Goal: Information Seeking & Learning: Learn about a topic

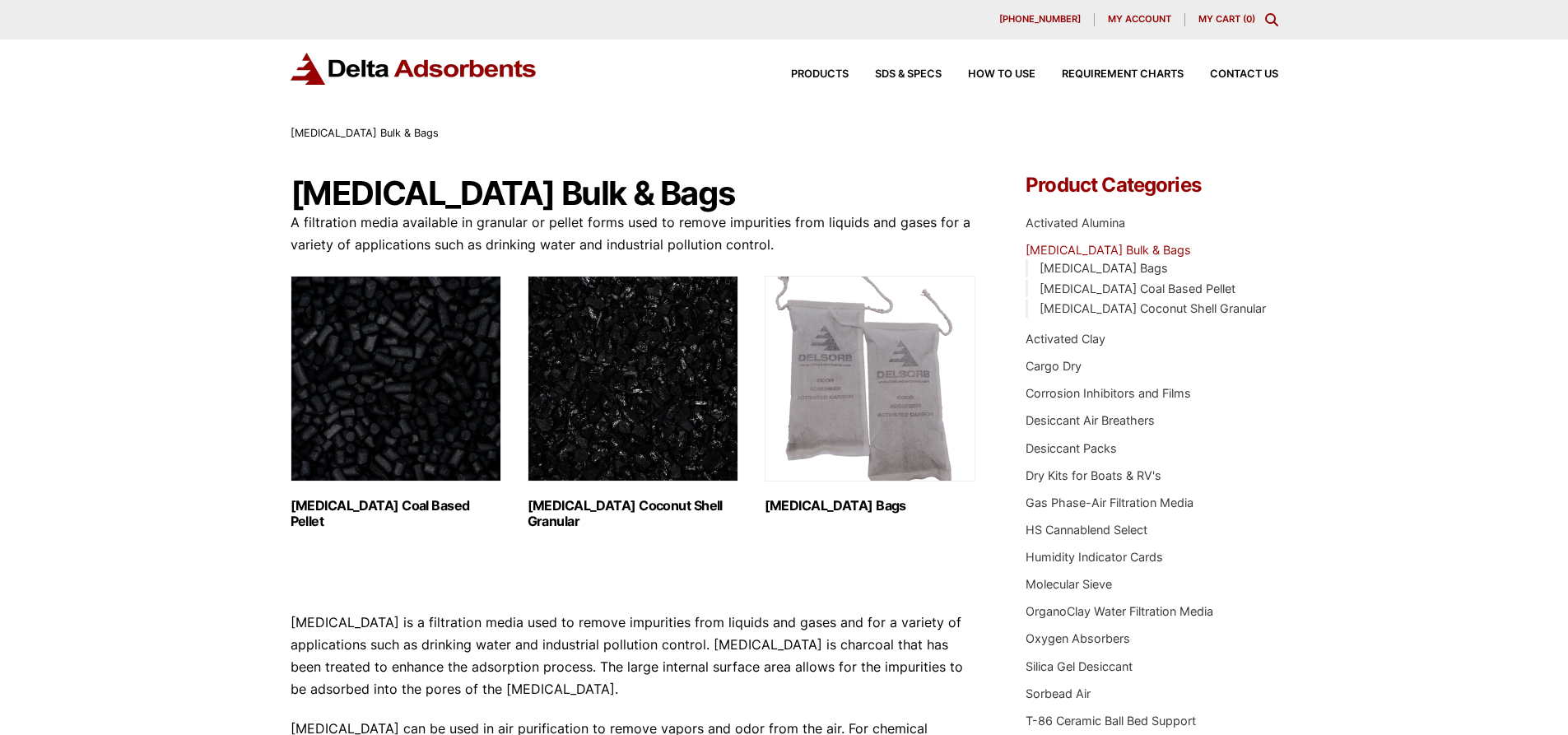
click at [340, 342] on img "Visit product category Activated Carbon Coal Based Pellet" at bounding box center [396, 378] width 211 height 205
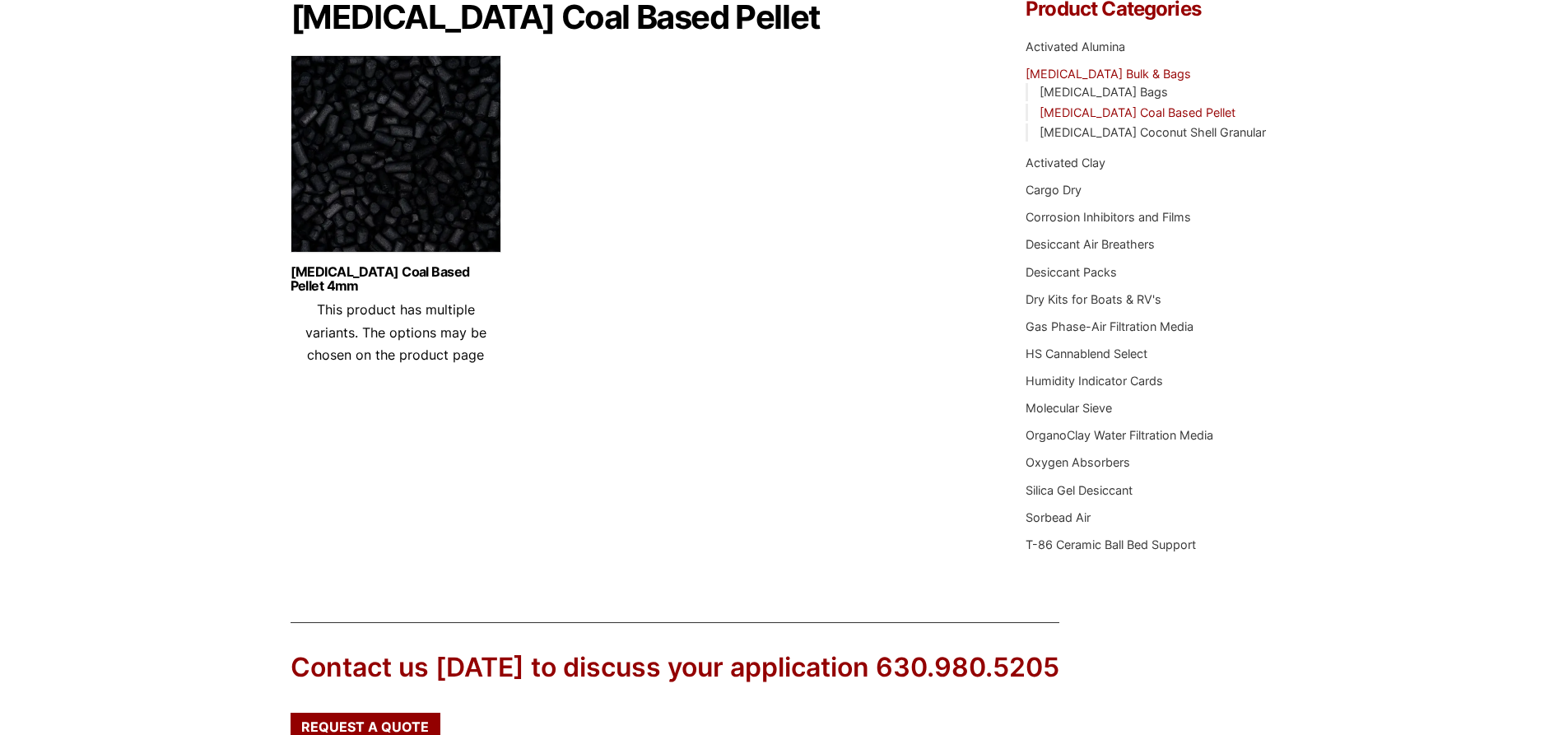
scroll to position [83, 0]
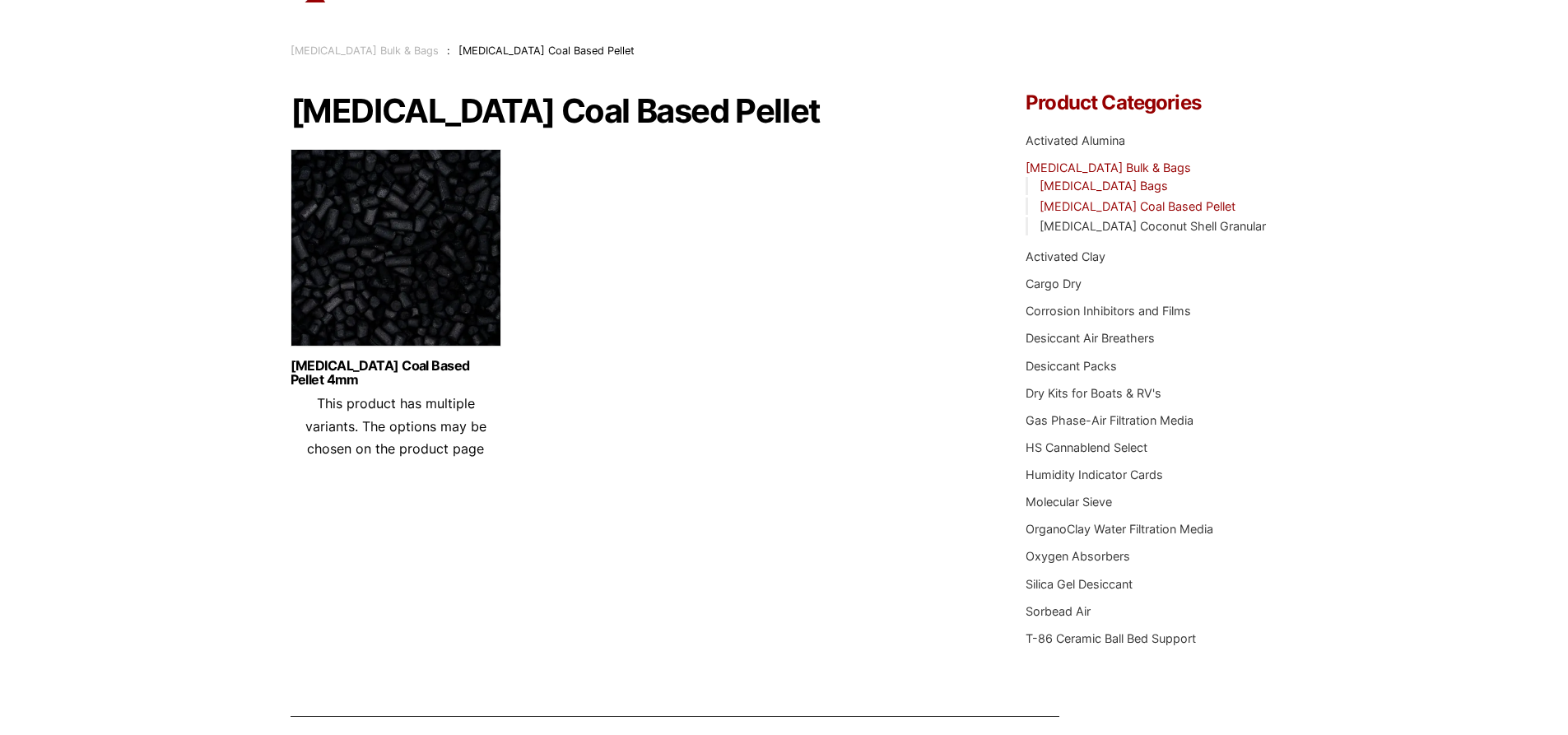
click at [1134, 181] on link "[MEDICAL_DATA] Bags" at bounding box center [1104, 185] width 128 height 14
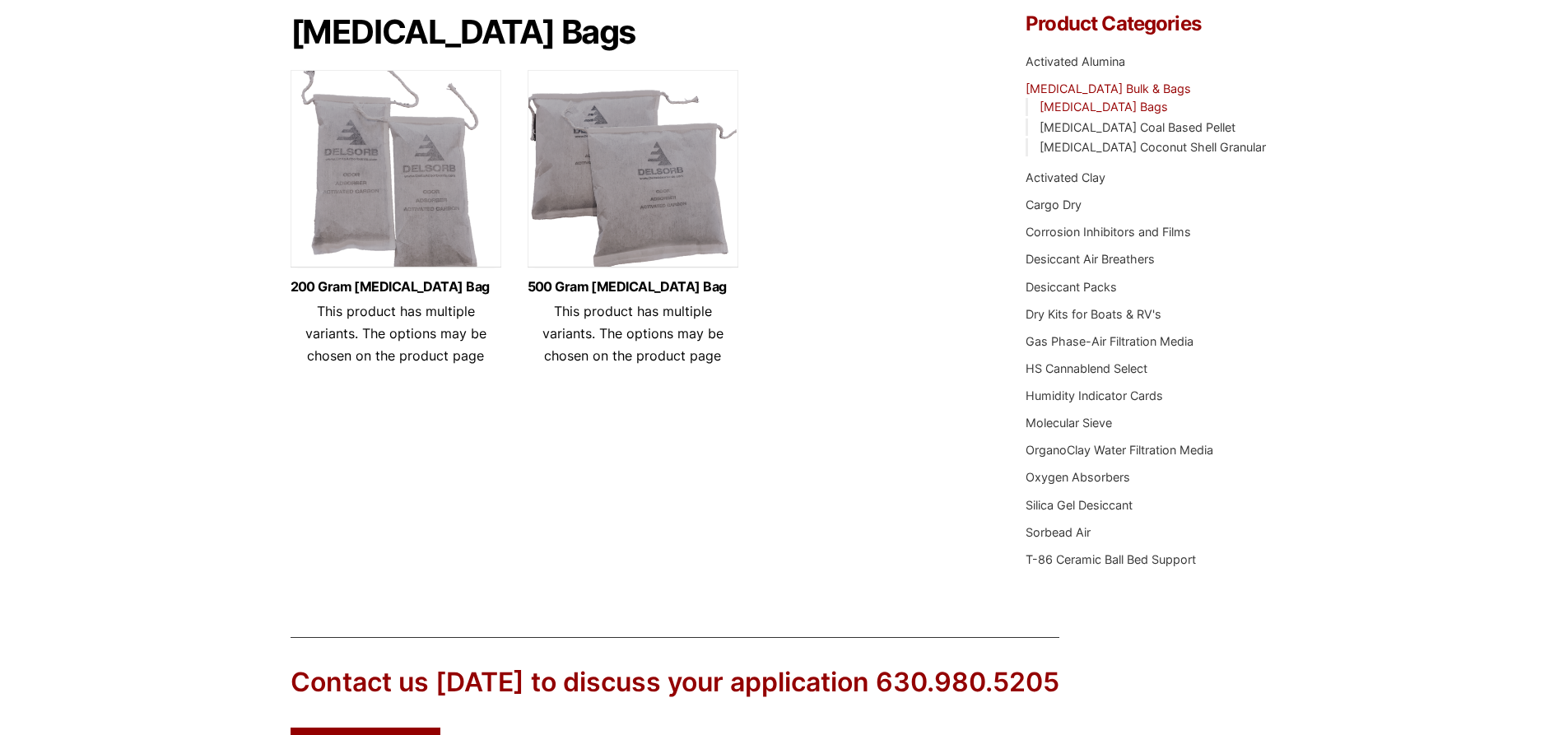
scroll to position [154, 0]
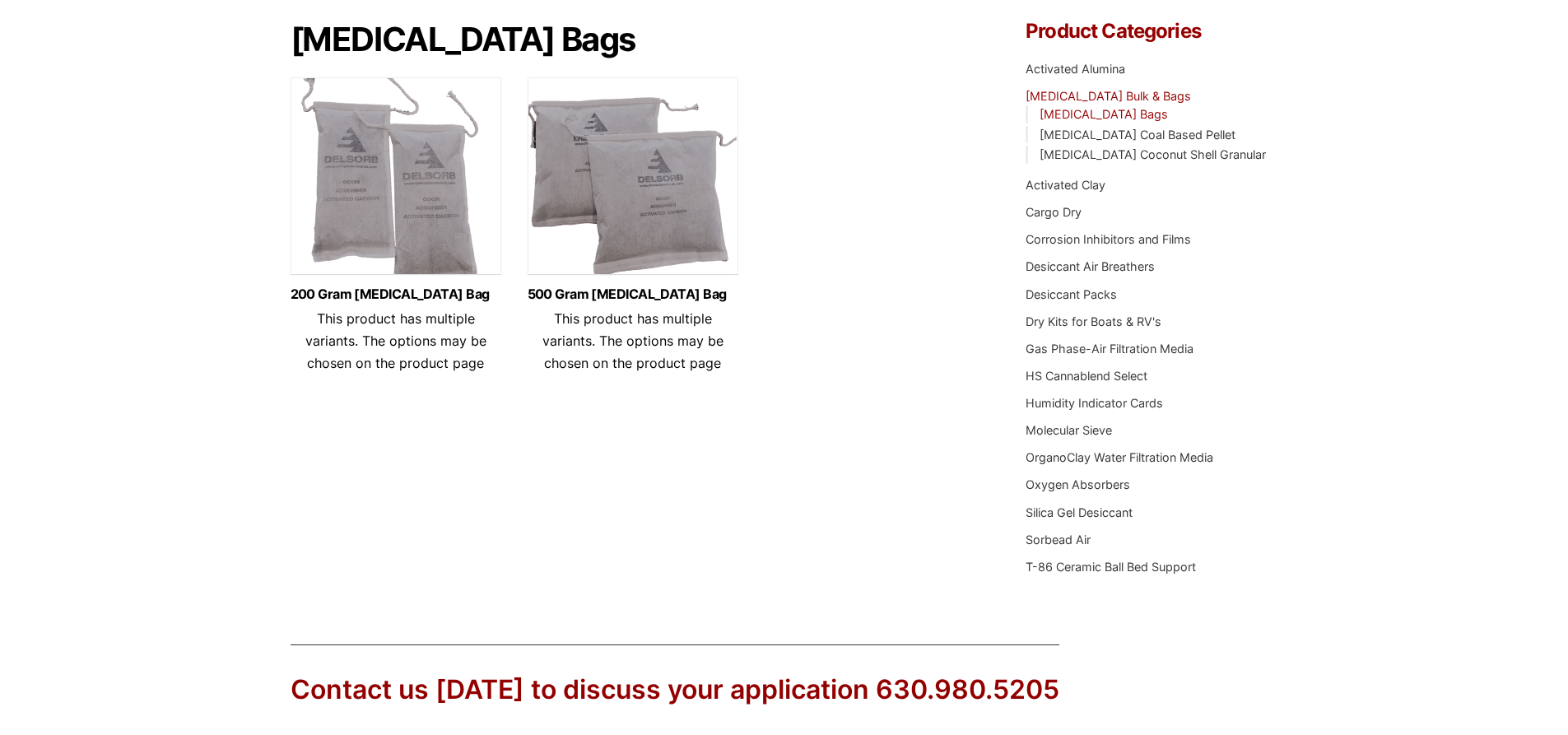
click at [407, 326] on span "This product has multiple variants. The options may be chosen on the product pa…" at bounding box center [396, 340] width 181 height 61
click at [416, 298] on link "200 Gram Activated Carbon Bag" at bounding box center [396, 294] width 211 height 14
